Goal: Information Seeking & Learning: Learn about a topic

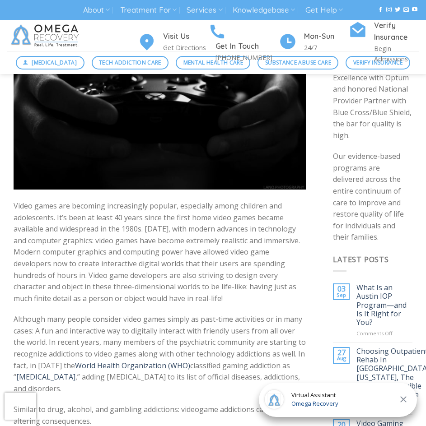
scroll to position [181, 0]
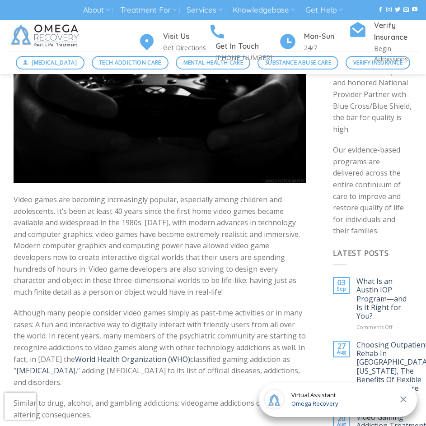
click at [98, 282] on p "Video games are becoming increasingly popular, especially among children and ad…" at bounding box center [160, 246] width 292 height 104
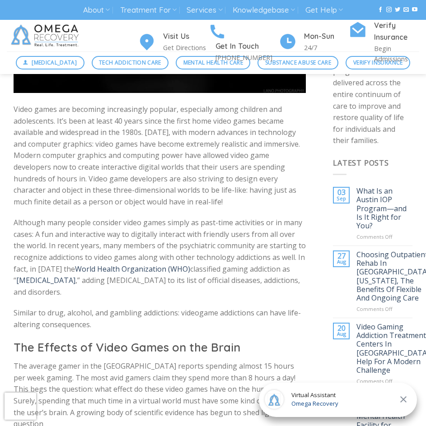
scroll to position [316, 0]
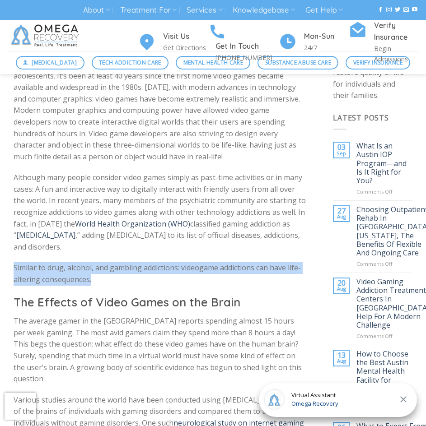
drag, startPoint x: 14, startPoint y: 267, endPoint x: 93, endPoint y: 281, distance: 79.4
click at [93, 281] on p "Similar to drug, alcohol, and gambling addictions: videogame addictions can hav…" at bounding box center [160, 273] width 292 height 23
copy p "Similar to drug, alcohol, and gambling addictions: videogame addictions can hav…"
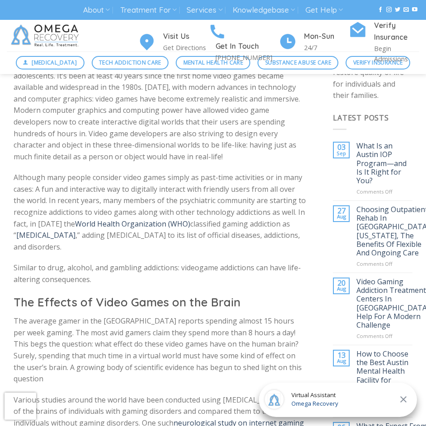
click at [176, 249] on p "Although many people consider video games simply as past-time activities or in …" at bounding box center [160, 212] width 292 height 81
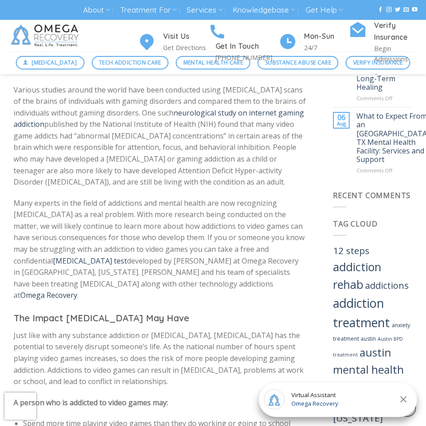
scroll to position [632, 0]
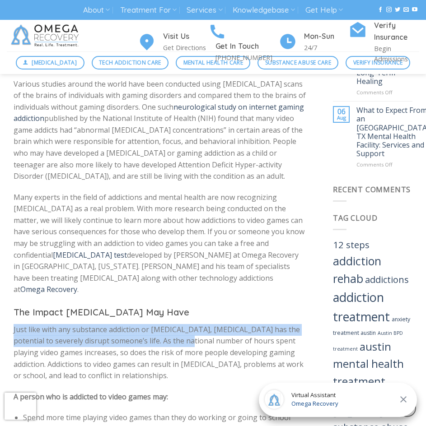
drag, startPoint x: 10, startPoint y: 306, endPoint x: 174, endPoint y: 317, distance: 164.2
copy p "Just like with any substance addiction or [MEDICAL_DATA], [MEDICAL_DATA] has th…"
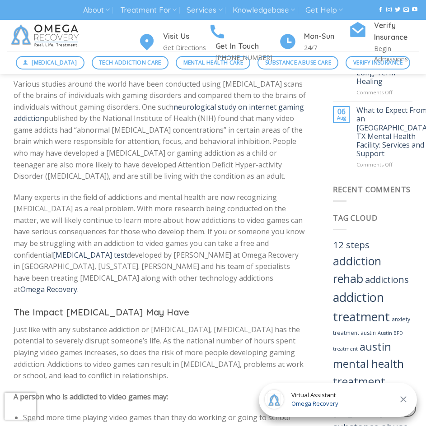
click at [128, 305] on h3 "The Impact [MEDICAL_DATA] May Have" at bounding box center [160, 312] width 292 height 14
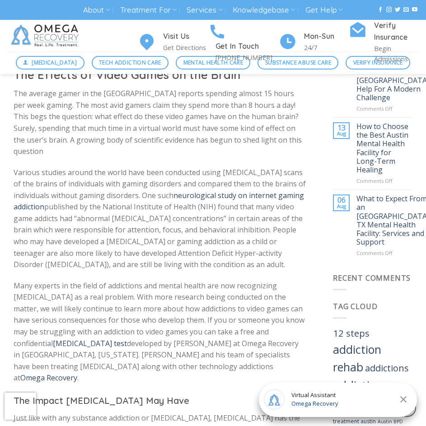
scroll to position [542, 0]
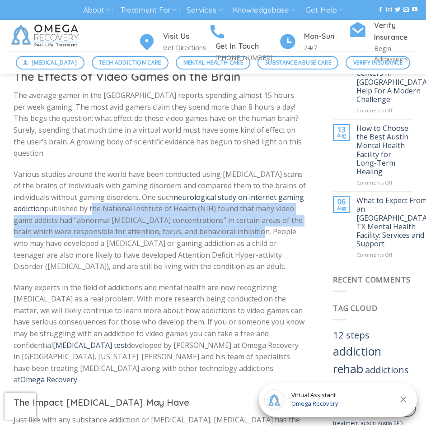
drag, startPoint x: 58, startPoint y: 197, endPoint x: 227, endPoint y: 224, distance: 170.5
click at [227, 224] on p "Various studies around the world have been conducted using [MEDICAL_DATA] scans…" at bounding box center [160, 221] width 292 height 104
copy p "the National Institute of Health (NIH) found that many video game addicts had “…"
click at [402, 401] on icon at bounding box center [403, 399] width 6 height 6
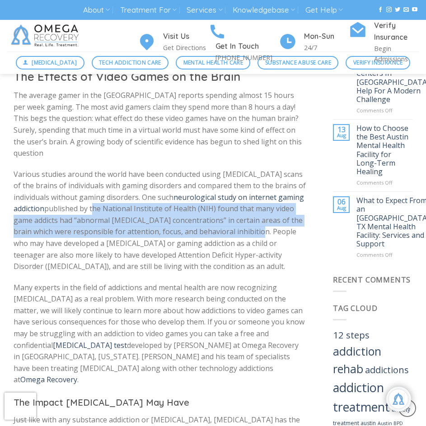
scroll to position [15, 0]
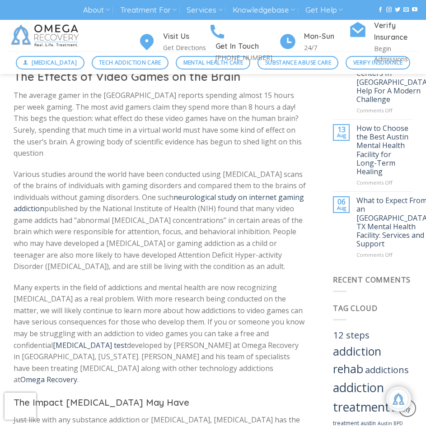
click at [268, 316] on p "Many experts in the field of addictions and mental health are now recognizing […" at bounding box center [160, 334] width 292 height 104
